Goal: Check status: Check status

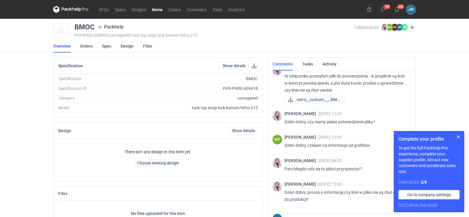
scroll to position [47, 0]
click at [123, 46] on link "Design" at bounding box center [127, 46] width 13 height 13
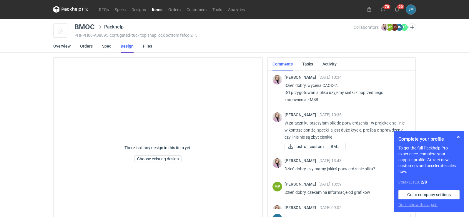
scroll to position [47, 0]
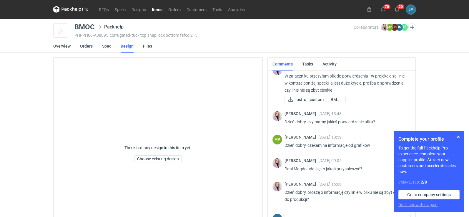
click at [69, 9] on icon at bounding box center [70, 9] width 35 height 7
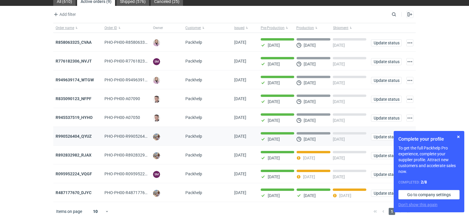
scroll to position [29, 0]
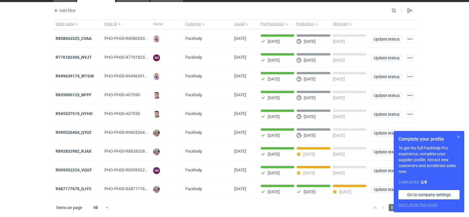
click at [460, 138] on button "button" at bounding box center [457, 136] width 7 height 7
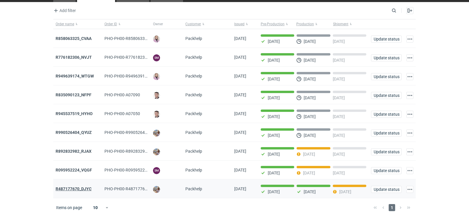
click at [66, 188] on strong "R487177670_DJYC" at bounding box center [74, 189] width 36 height 5
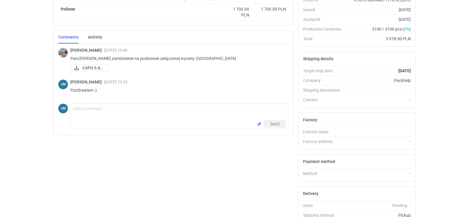
scroll to position [4, 0]
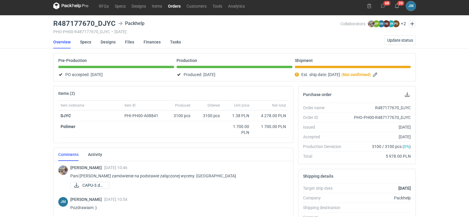
click at [67, 5] on icon at bounding box center [70, 5] width 35 height 7
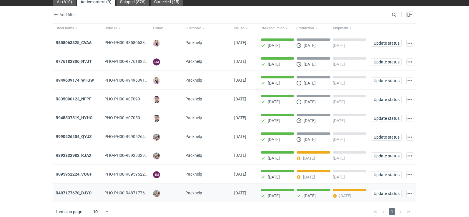
scroll to position [29, 0]
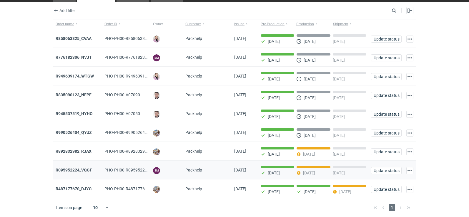
click at [77, 172] on strong "R095952224_VQGF" at bounding box center [74, 170] width 36 height 5
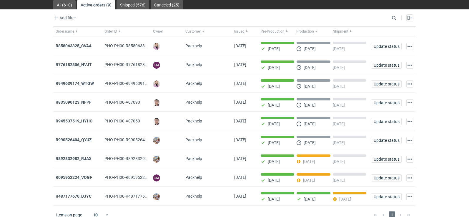
scroll to position [29, 0]
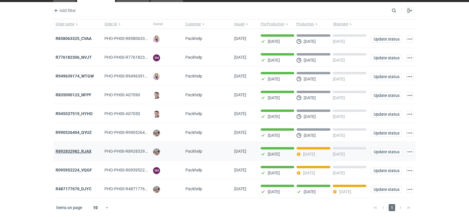
click at [78, 151] on strong "R892832982_RJAX" at bounding box center [74, 151] width 36 height 5
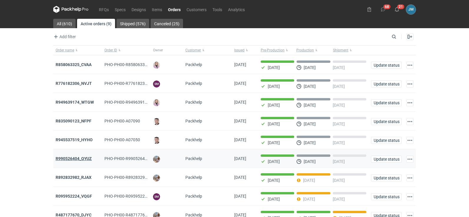
click at [63, 159] on strong "R990526404_QYUZ" at bounding box center [74, 158] width 36 height 5
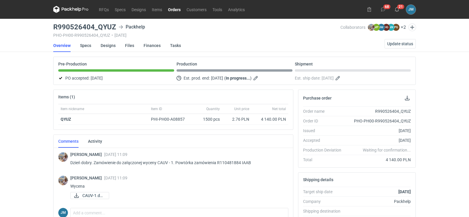
click at [71, 13] on nav "RFQs Specs Designs Items Orders Customers Tools Analytics" at bounding box center [150, 9] width 194 height 19
click at [73, 11] on icon at bounding box center [70, 9] width 35 height 7
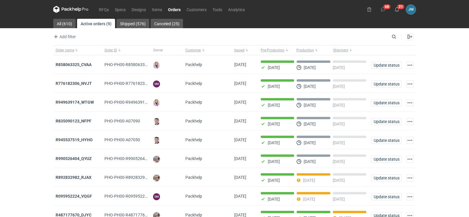
scroll to position [29, 0]
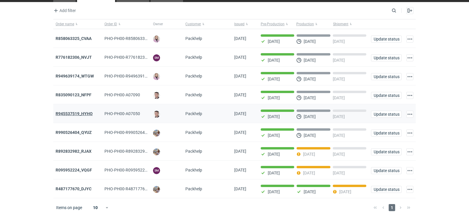
click at [63, 114] on strong "R945537519_HYHO" at bounding box center [74, 113] width 37 height 5
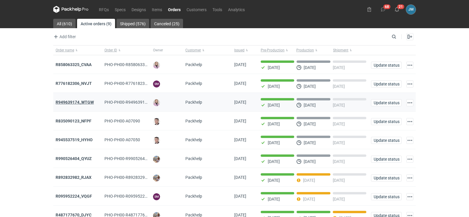
click at [65, 104] on strong "R949639174_WTGW" at bounding box center [75, 102] width 38 height 5
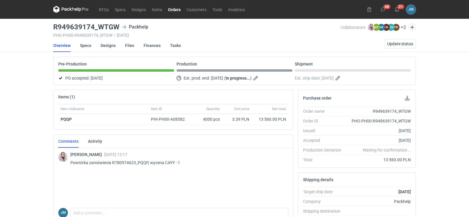
click at [80, 12] on icon at bounding box center [70, 9] width 35 height 7
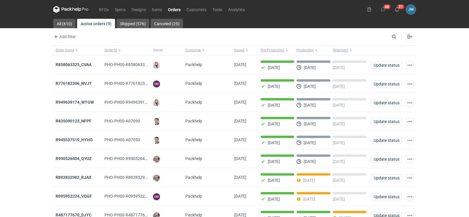
click at [61, 9] on icon at bounding box center [70, 9] width 35 height 7
click at [69, 9] on icon at bounding box center [70, 9] width 35 height 7
click at [77, 9] on icon at bounding box center [76, 9] width 2 height 3
click at [67, 10] on icon at bounding box center [66, 9] width 8 height 3
